Goal: Task Accomplishment & Management: Manage account settings

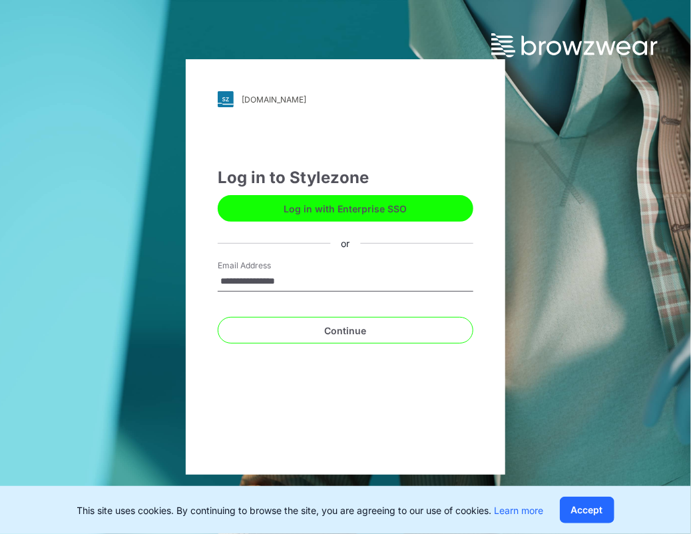
click at [329, 206] on button "Log in with Enterprise SSO" at bounding box center [346, 208] width 256 height 27
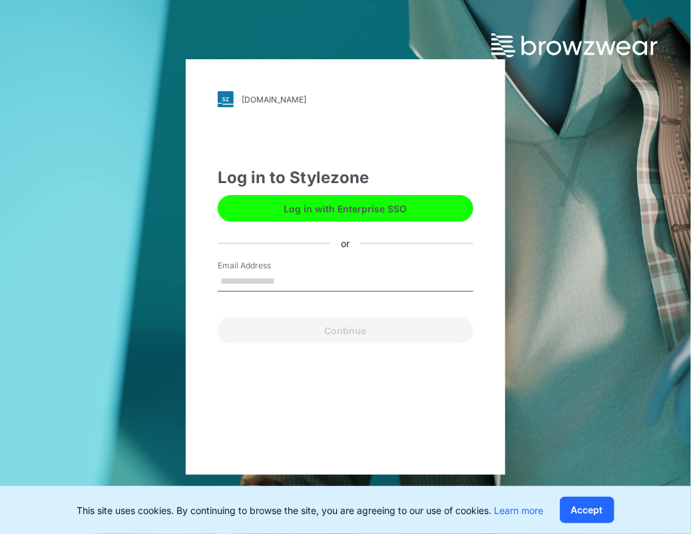
click at [281, 288] on input "Email Address" at bounding box center [346, 281] width 256 height 20
click at [594, 514] on button "Accept" at bounding box center [587, 509] width 55 height 27
